Goal: Information Seeking & Learning: Learn about a topic

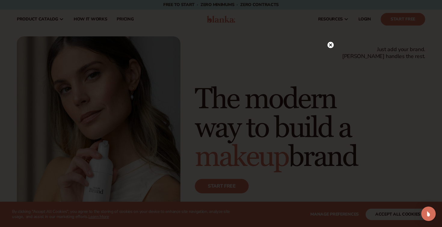
click at [330, 44] on icon at bounding box center [330, 45] width 3 height 3
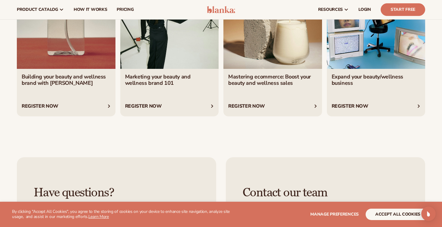
scroll to position [2117, 0]
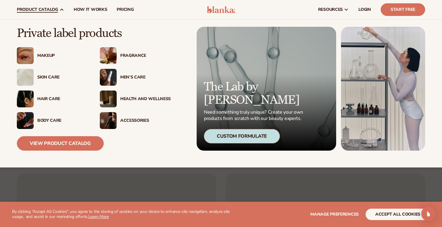
click at [51, 59] on div "Makeup" at bounding box center [52, 55] width 71 height 17
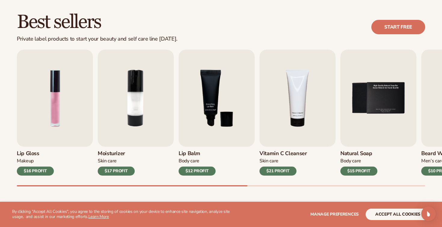
scroll to position [169, 0]
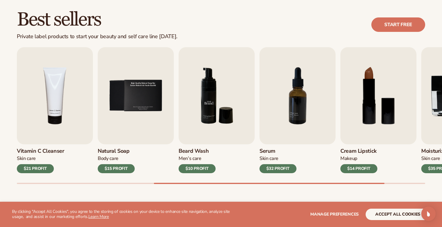
click at [217, 103] on img "6 / 9" at bounding box center [217, 95] width 76 height 97
click at [217, 97] on img "6 / 9" at bounding box center [217, 95] width 76 height 97
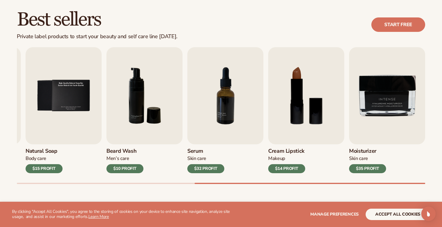
click at [130, 172] on div "$10 PROFIT" at bounding box center [124, 168] width 37 height 9
click at [153, 98] on img "6 / 9" at bounding box center [144, 95] width 76 height 97
click at [134, 111] on img "6 / 9" at bounding box center [144, 95] width 76 height 97
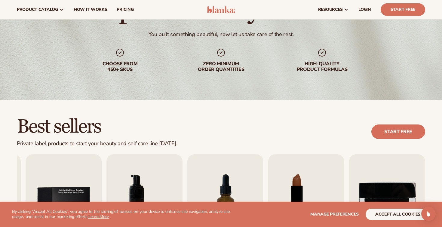
scroll to position [0, 0]
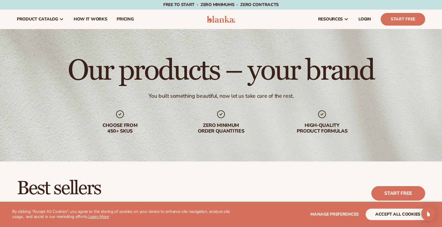
click at [138, 70] on h1 "Our products – your brand" at bounding box center [221, 71] width 306 height 29
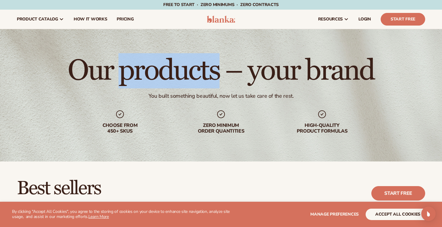
click at [138, 70] on h1 "Our products – your brand" at bounding box center [221, 71] width 306 height 29
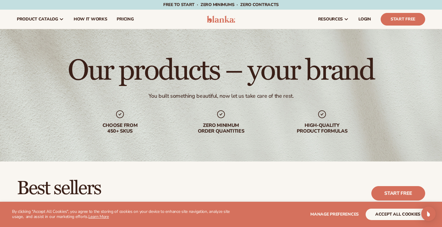
click at [139, 43] on div "Our products – your brand You built something beautiful, now let us take care o…" at bounding box center [221, 95] width 442 height 132
click at [120, 17] on span "pricing" at bounding box center [125, 19] width 17 height 5
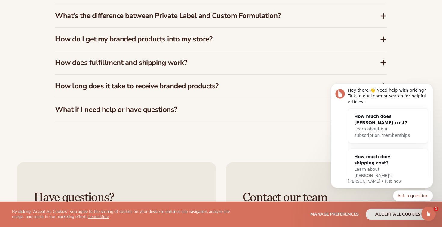
scroll to position [1115, 0]
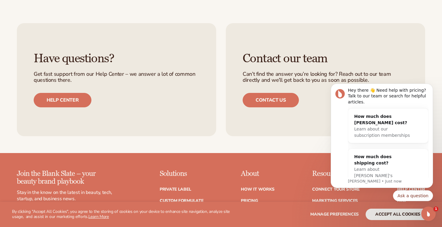
click at [220, 94] on ul "Have questions? Get fast support from our Help Center – we answer a lot of comm…" at bounding box center [221, 79] width 408 height 113
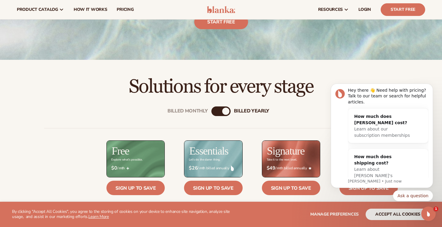
scroll to position [0, 0]
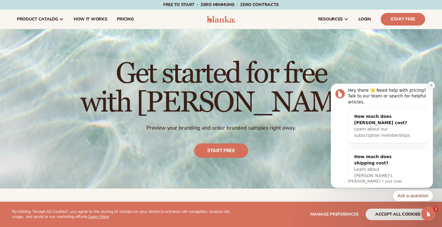
click at [430, 87] on icon "Dismiss notification" at bounding box center [431, 85] width 3 height 3
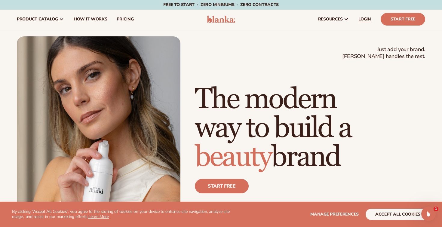
click at [363, 17] on span "LOGIN" at bounding box center [365, 19] width 13 height 5
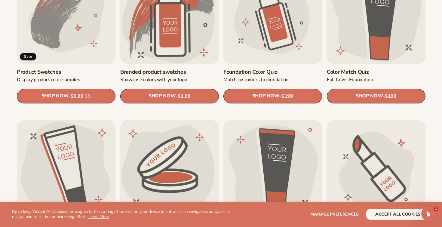
scroll to position [482, 0]
